Goal: Task Accomplishment & Management: Manage account settings

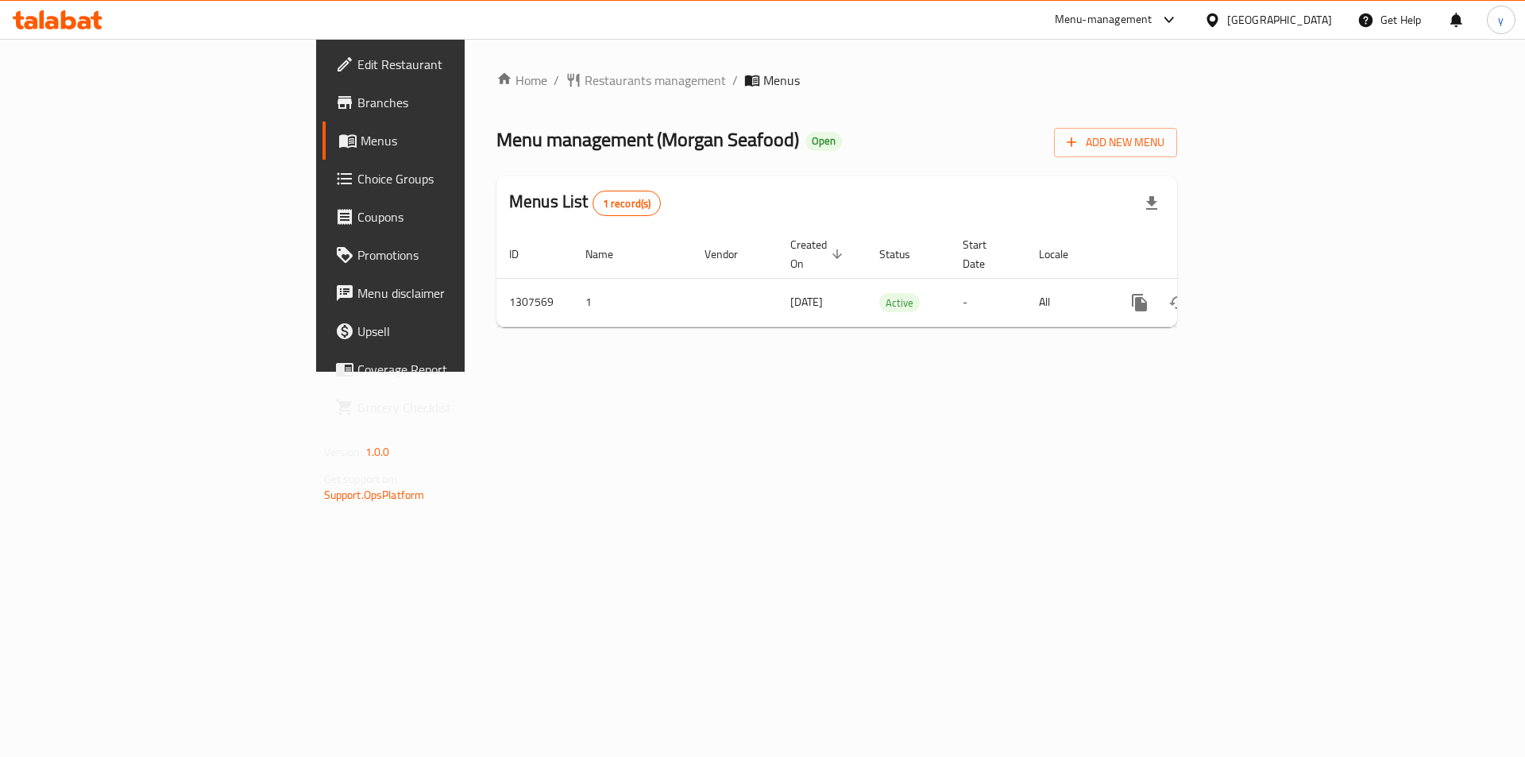
click at [357, 184] on span "Choice Groups" at bounding box center [457, 178] width 201 height 19
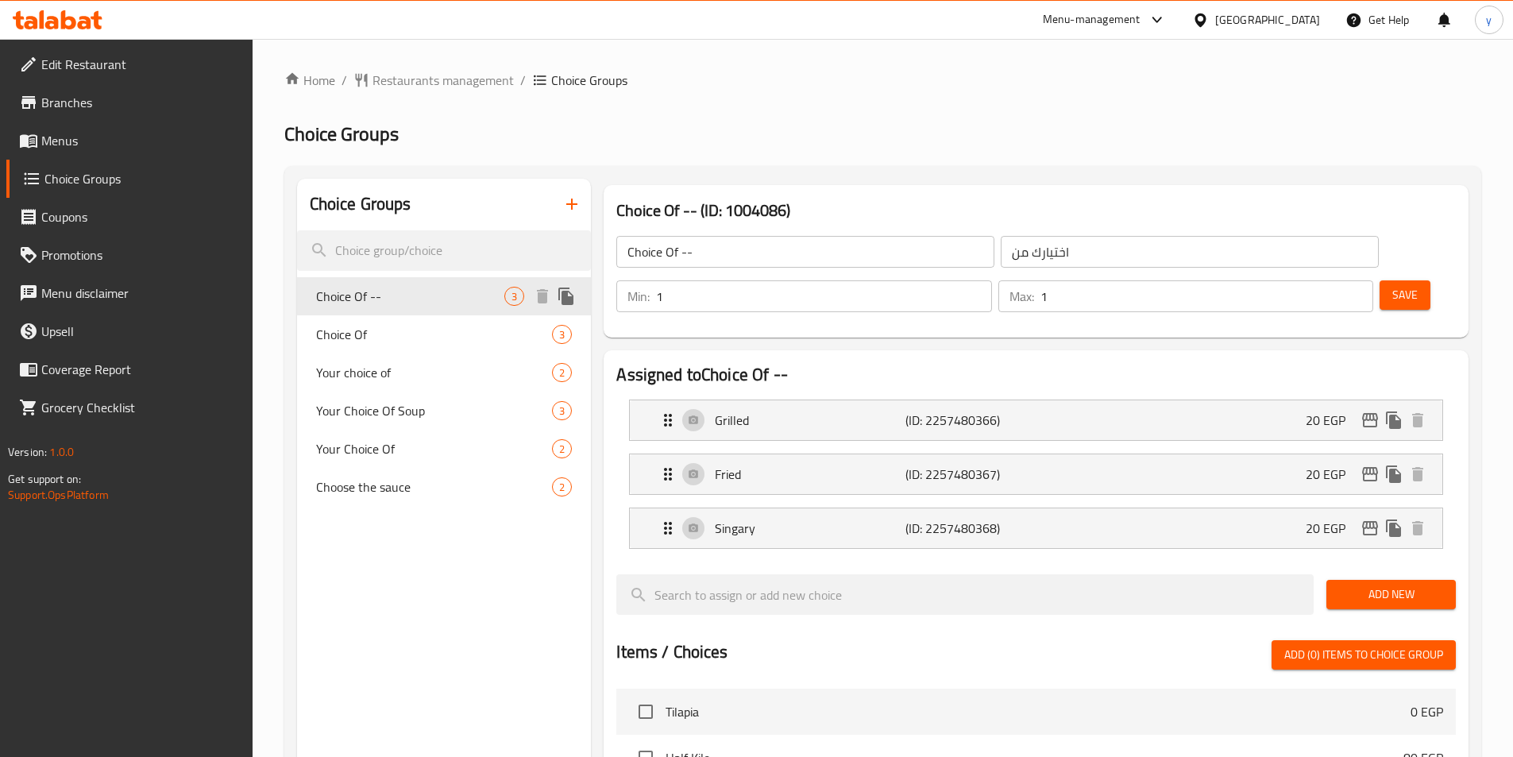
click at [374, 295] on span "Choice Of --" at bounding box center [410, 296] width 189 height 19
click at [1029, 138] on h2 "Choice Groups" at bounding box center [882, 134] width 1197 height 25
click at [377, 407] on span "Your Choice Of Soup" at bounding box center [410, 410] width 189 height 19
type input "Your Choice Of Soup"
type input "اختيارك من الشورب"
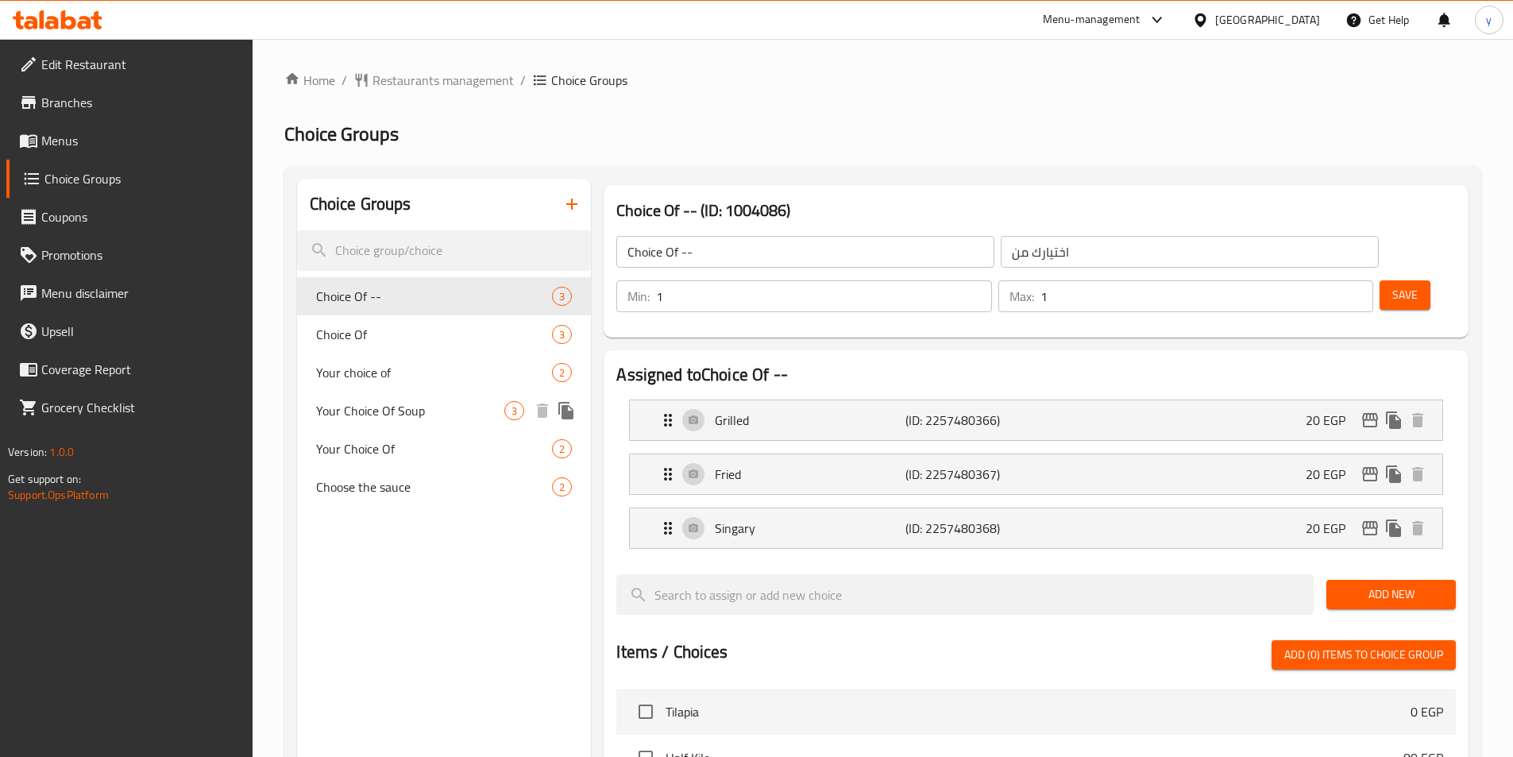
type input "0"
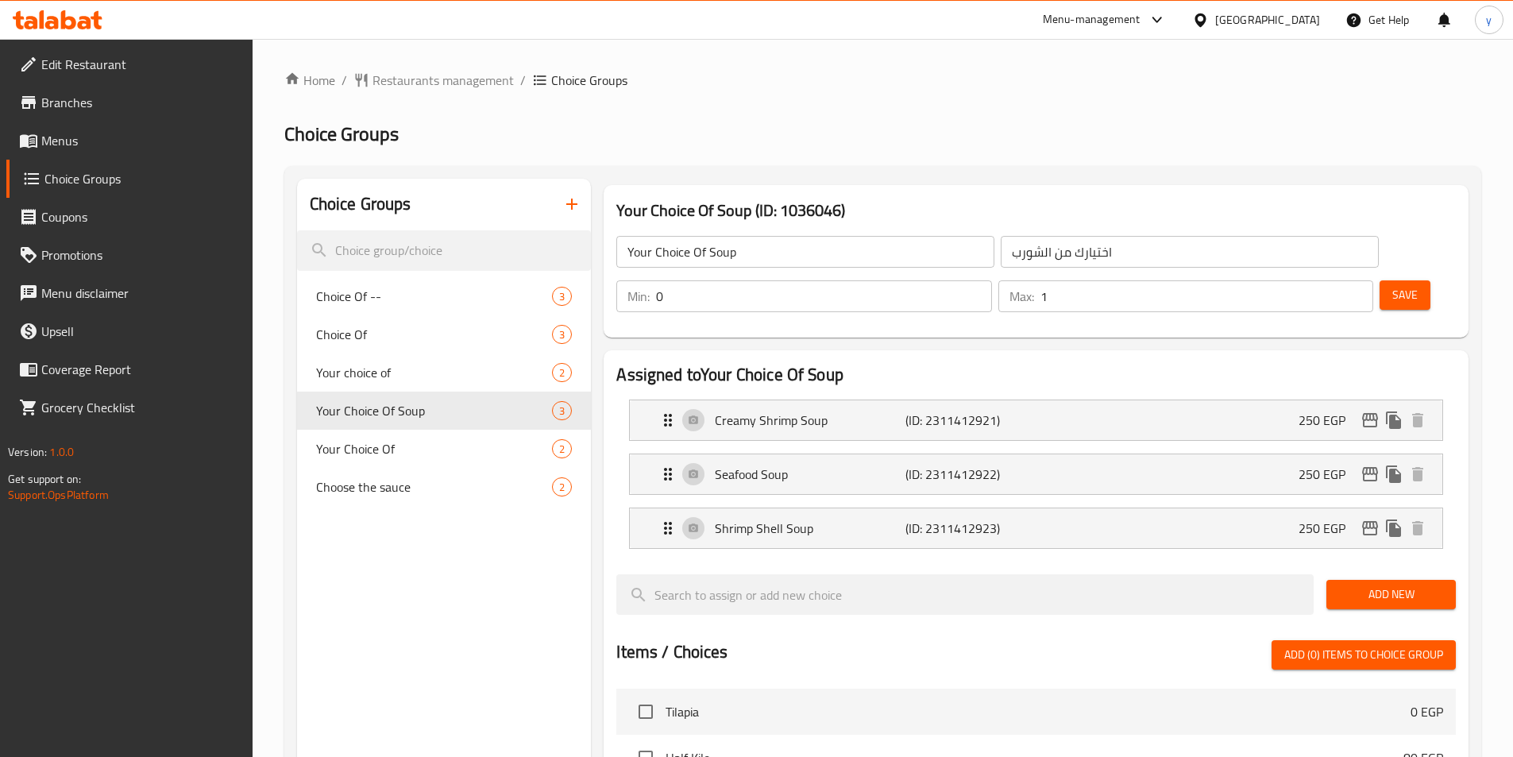
click at [1021, 110] on div "Home / Restaurants management / Choice Groups Choice Groups Choice Groups Choic…" at bounding box center [882, 675] width 1197 height 1209
drag, startPoint x: 374, startPoint y: 450, endPoint x: 396, endPoint y: 439, distance: 24.9
click at [374, 450] on span "Your Choice Of" at bounding box center [410, 448] width 189 height 19
type input "Your Choice Of"
type input "اختيارك من"
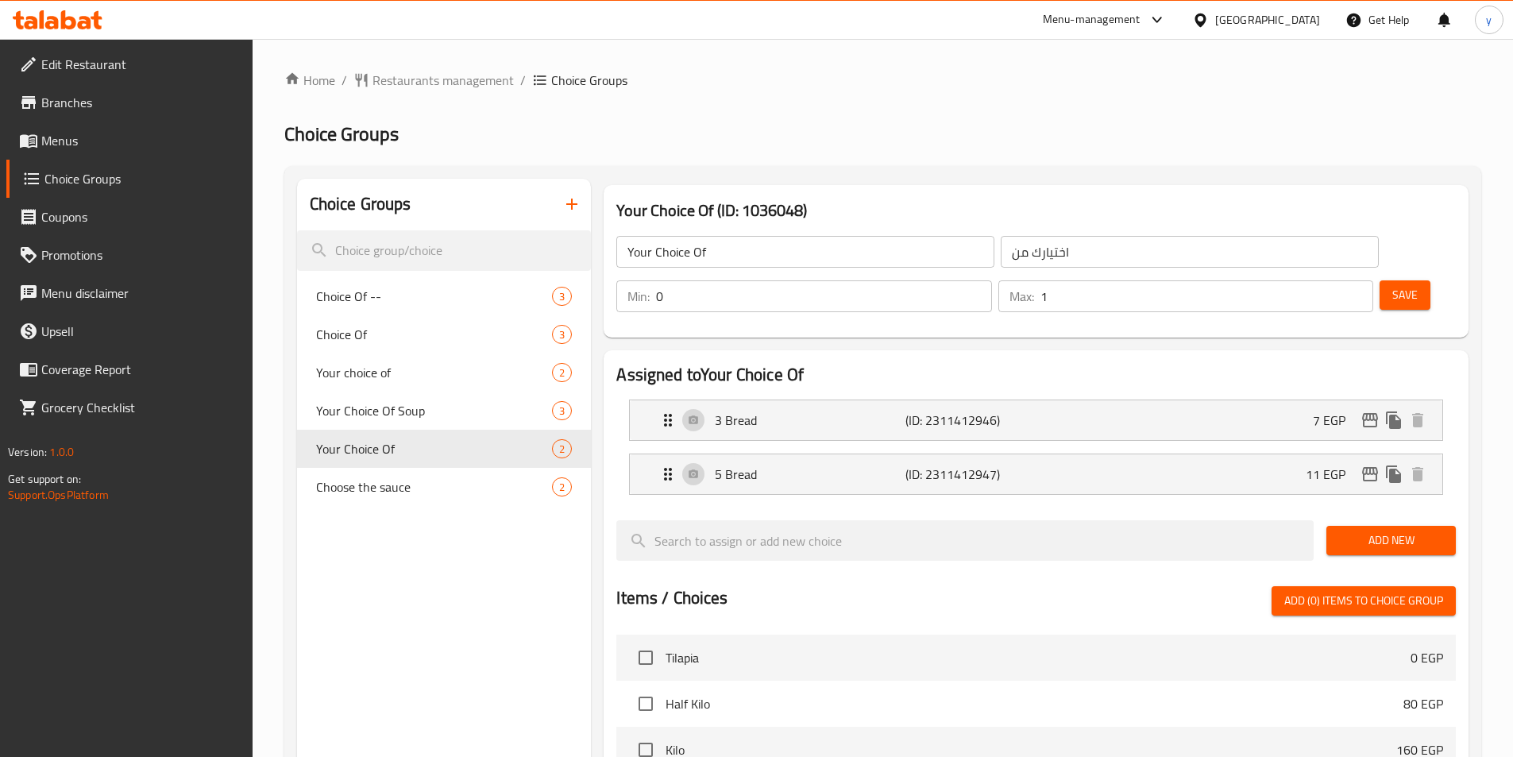
click at [1033, 86] on ol "Home / Restaurants management / Choice Groups" at bounding box center [882, 80] width 1197 height 19
click at [411, 71] on span "Restaurants management" at bounding box center [443, 80] width 141 height 19
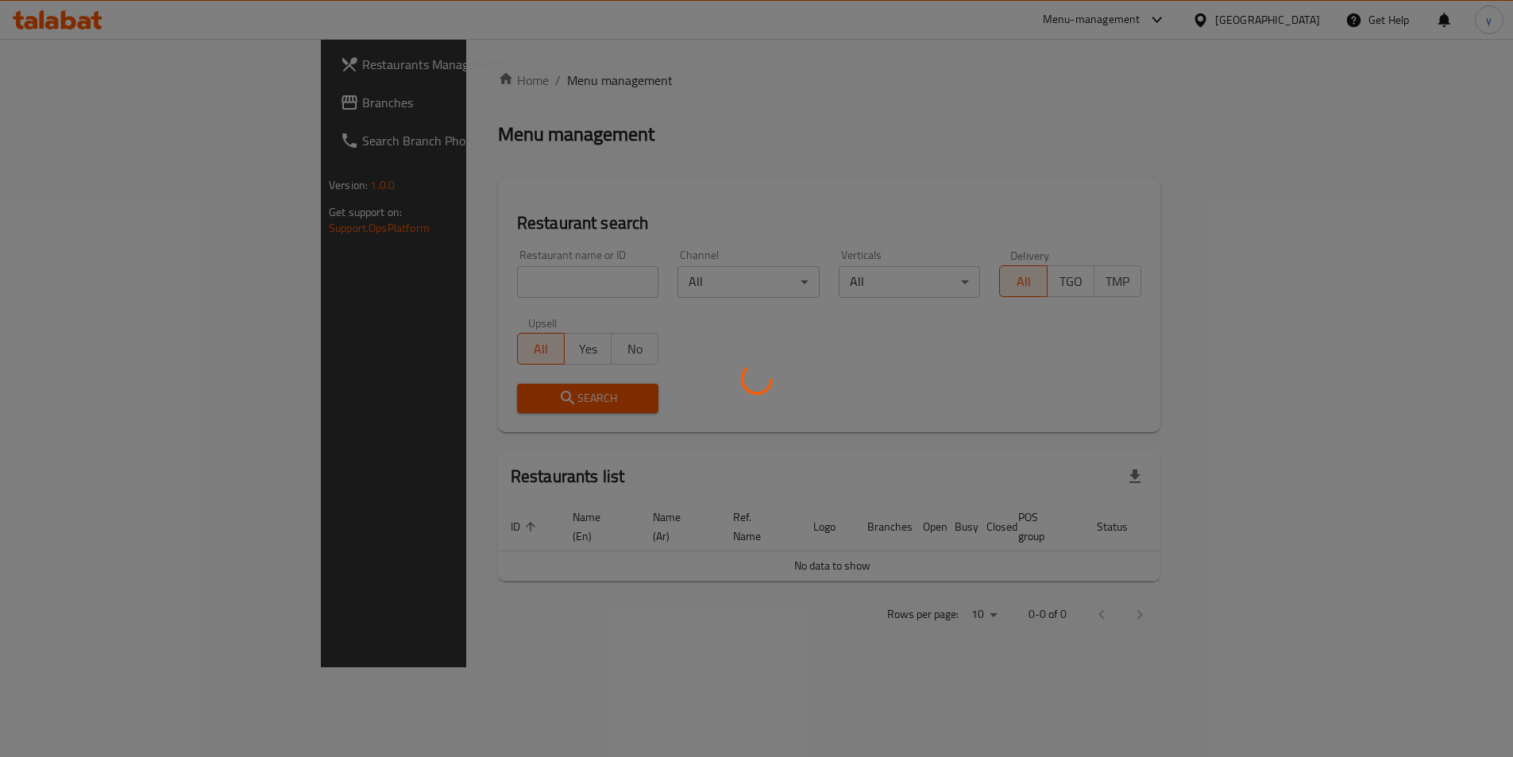
click at [53, 103] on div at bounding box center [756, 378] width 1513 height 757
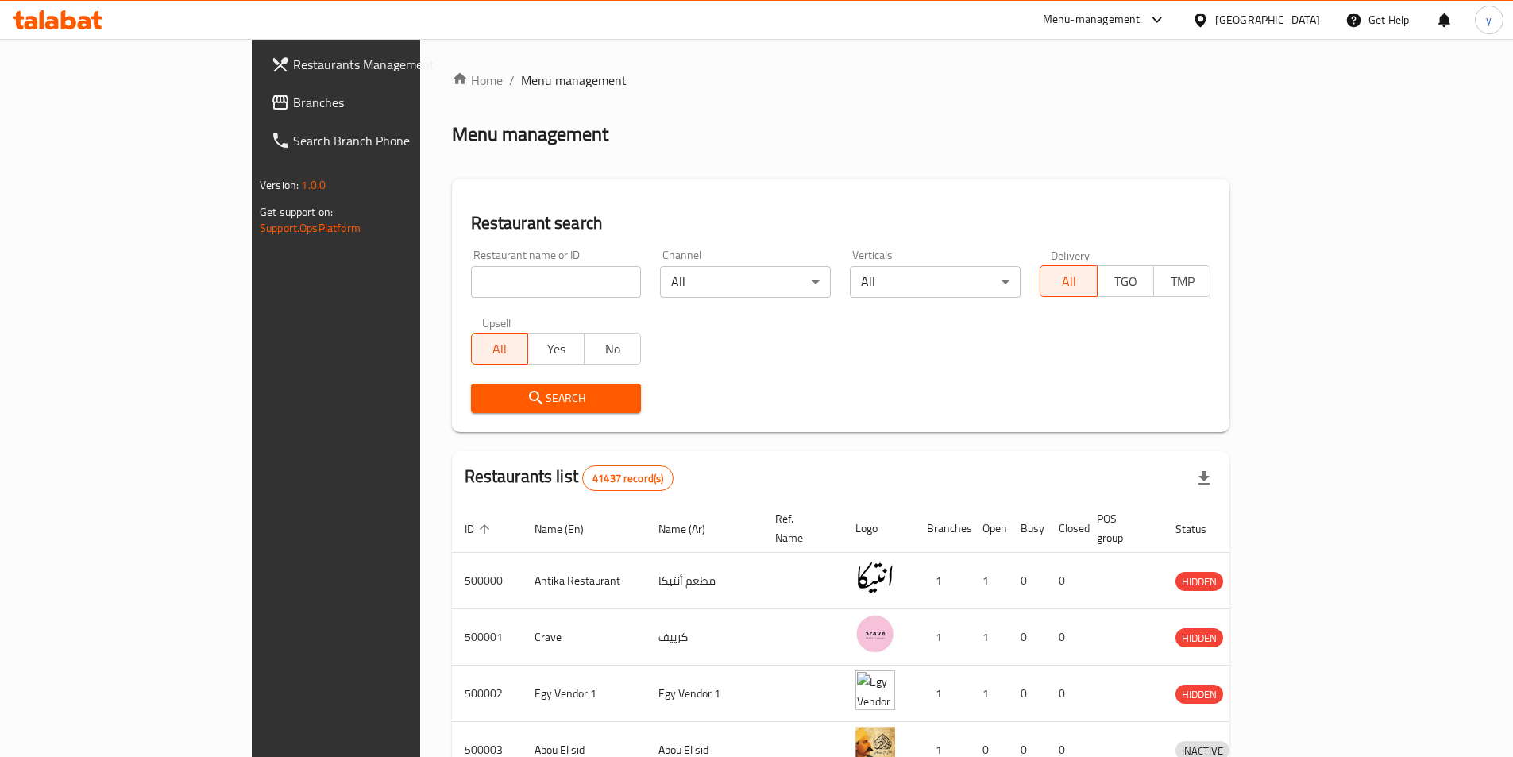
click at [293, 102] on span "Branches" at bounding box center [392, 102] width 199 height 19
